Goal: Check status: Check status

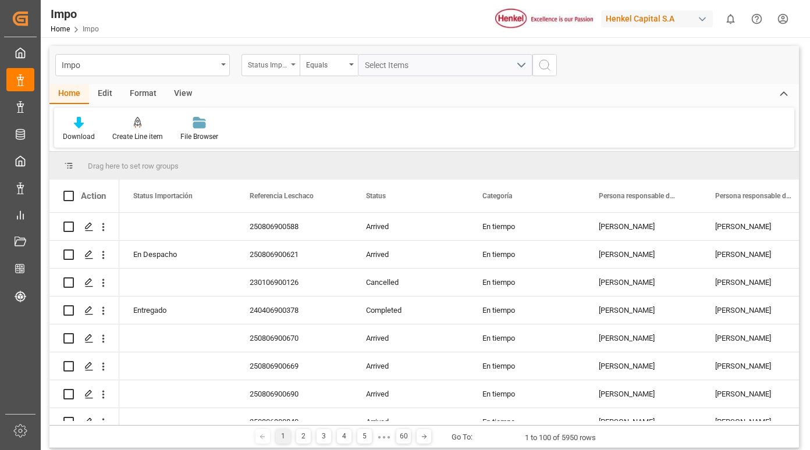
click at [295, 65] on div "Status Importación" at bounding box center [270, 65] width 58 height 22
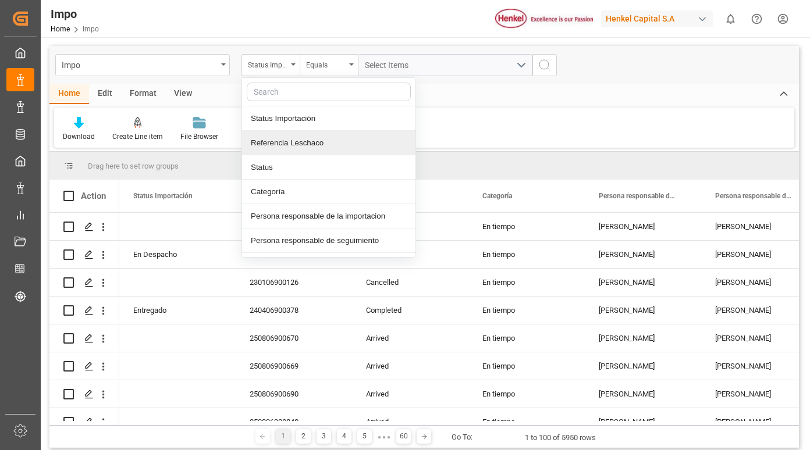
click at [306, 140] on div "Referencia Leschaco" at bounding box center [328, 143] width 173 height 24
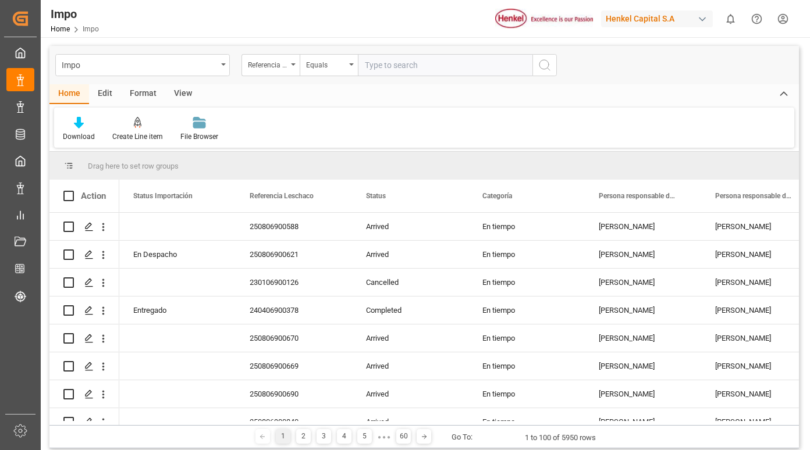
click at [393, 66] on input "text" at bounding box center [445, 65] width 175 height 22
type input "250806900599"
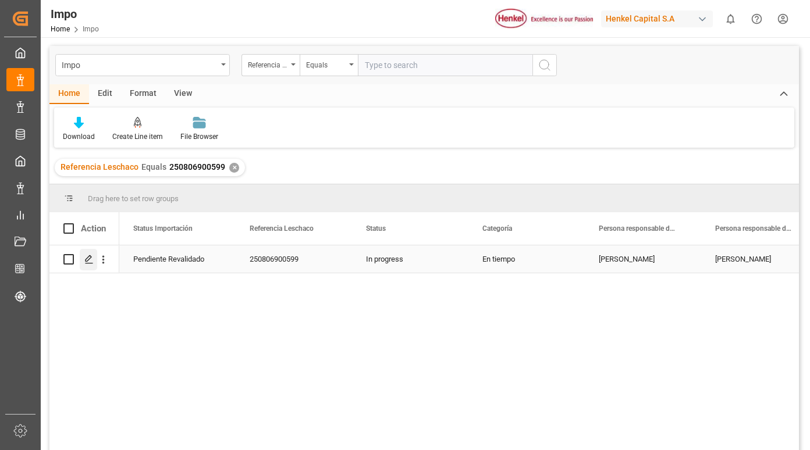
click at [90, 261] on icon "Press SPACE to select this row." at bounding box center [88, 259] width 9 height 9
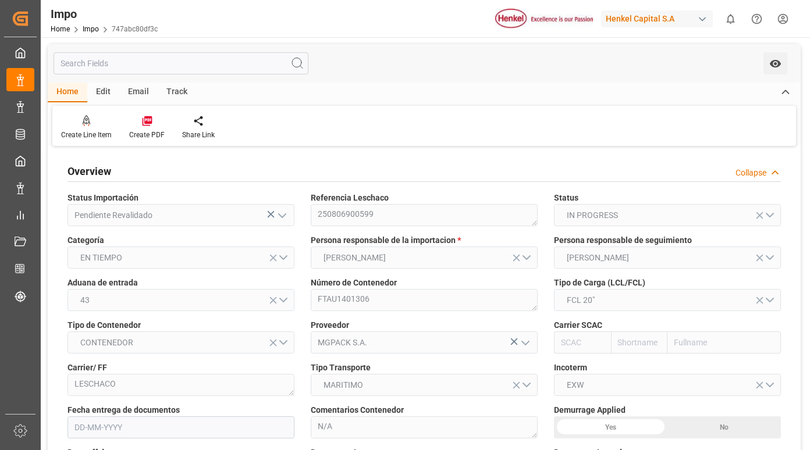
type input "1"
type input "10"
type input "[DATE]"
click at [177, 95] on div "Track" at bounding box center [177, 93] width 38 height 20
click at [76, 127] on icon at bounding box center [75, 121] width 12 height 12
